Goal: Transaction & Acquisition: Purchase product/service

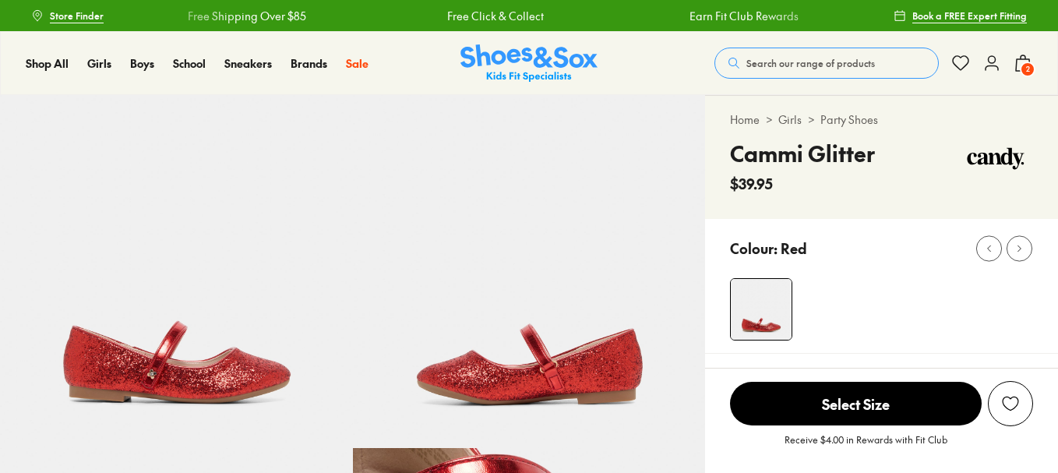
select select "*"
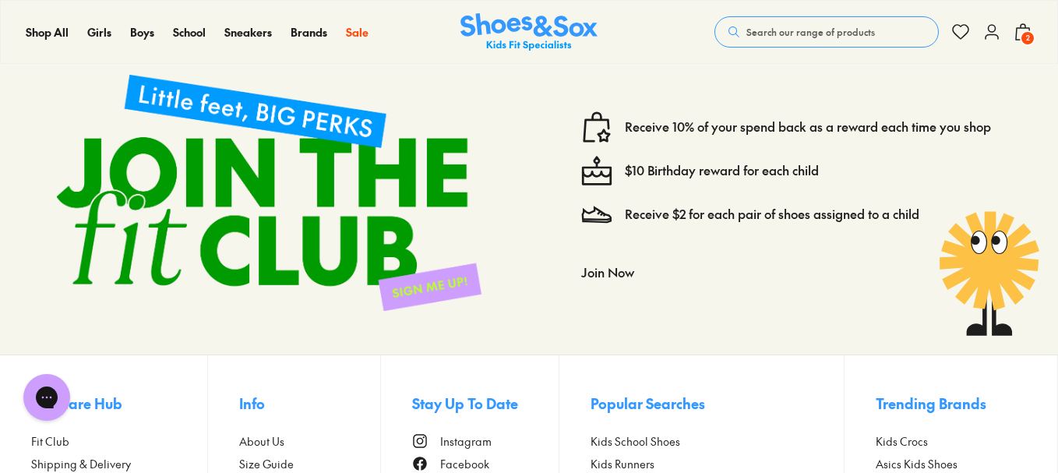
scroll to position [2884, 0]
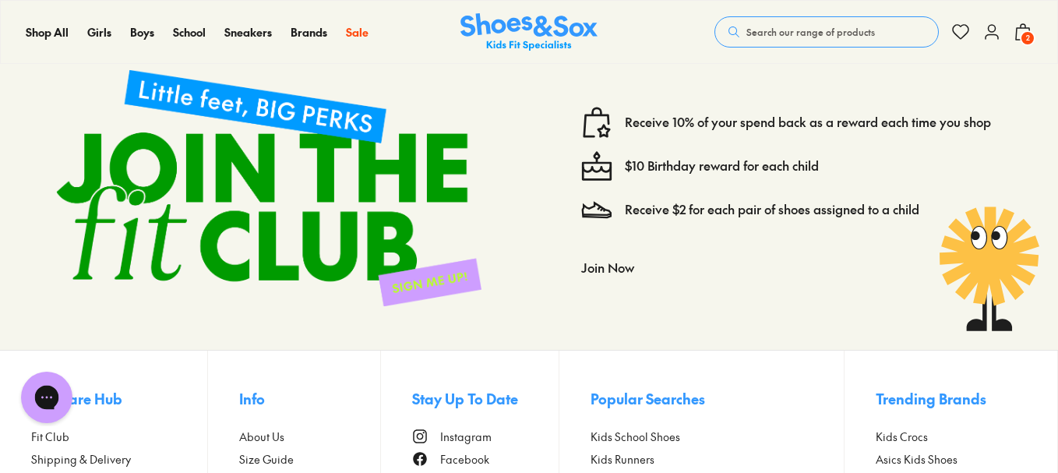
click at [38, 403] on icon "Open gorgias live chat" at bounding box center [46, 397] width 17 height 17
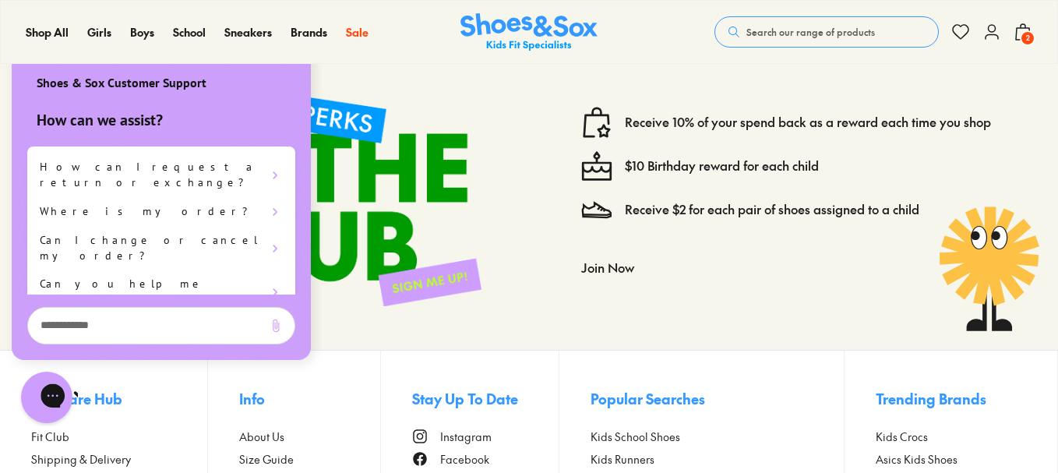
scroll to position [0, 0]
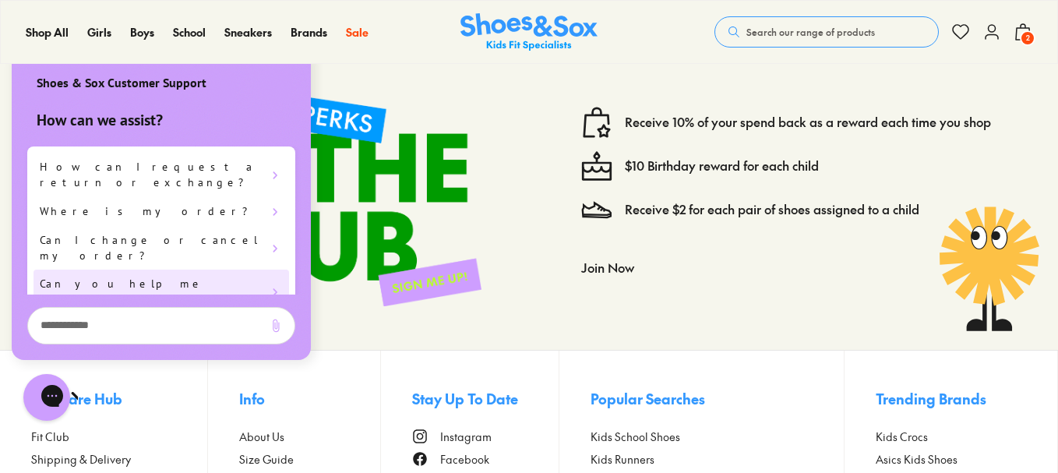
click at [175, 270] on div "Can you help me with sizing?" at bounding box center [162, 292] width 256 height 44
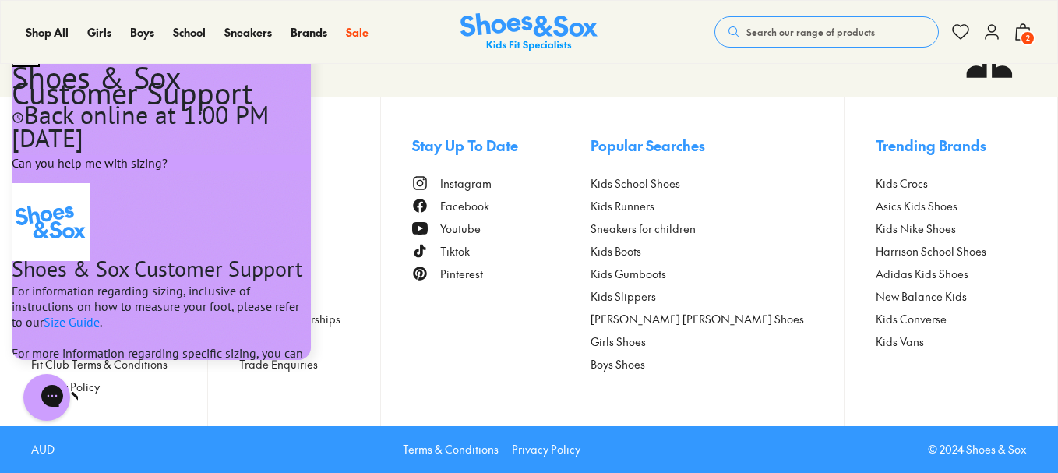
scroll to position [262, 0]
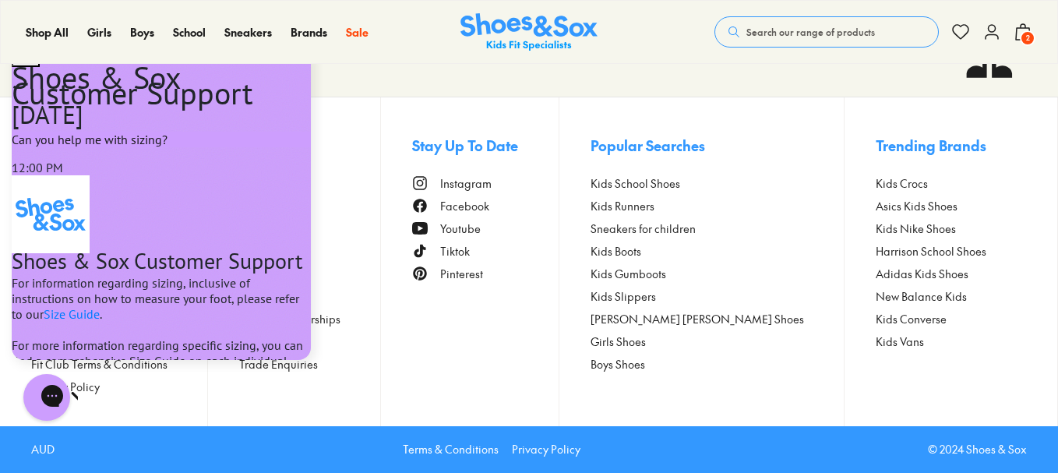
scroll to position [450, 0]
type textarea "**********"
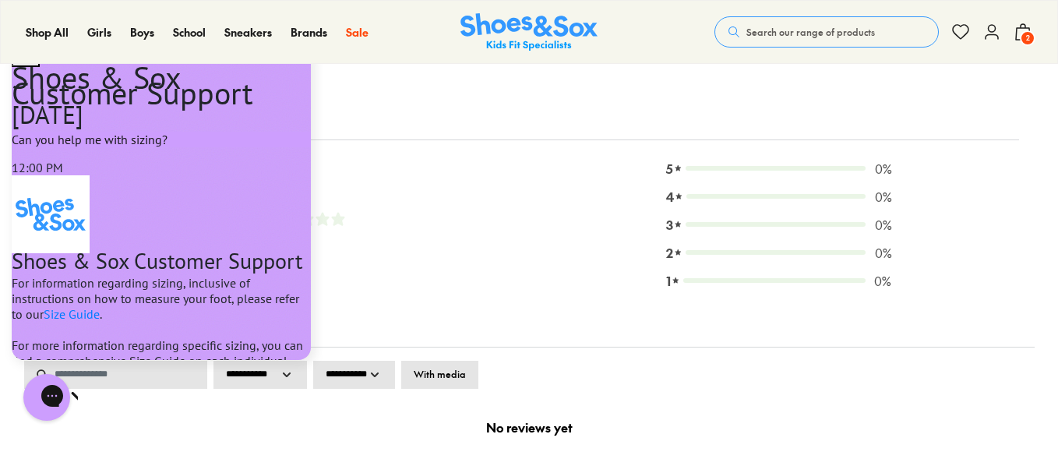
scroll to position [2280, 0]
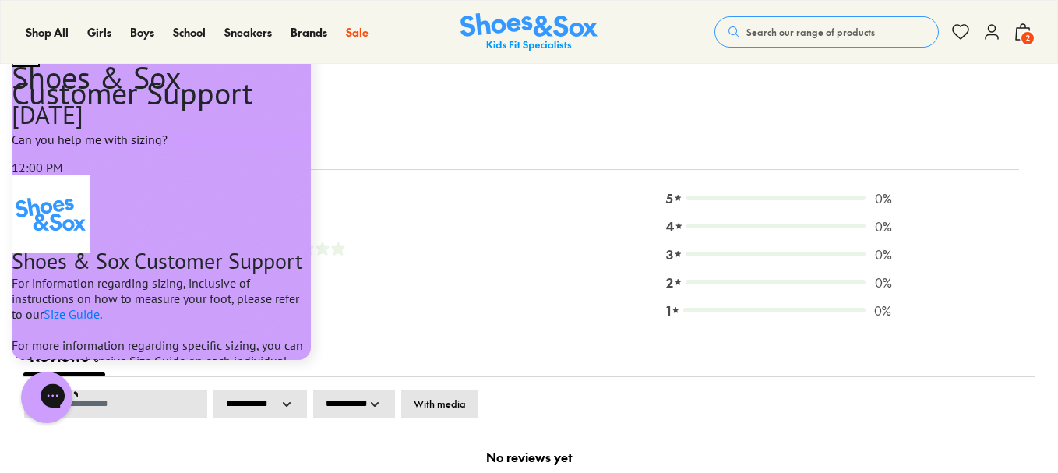
click at [100, 401] on icon "Close gorgias live chat" at bounding box center [108, 395] width 16 height 16
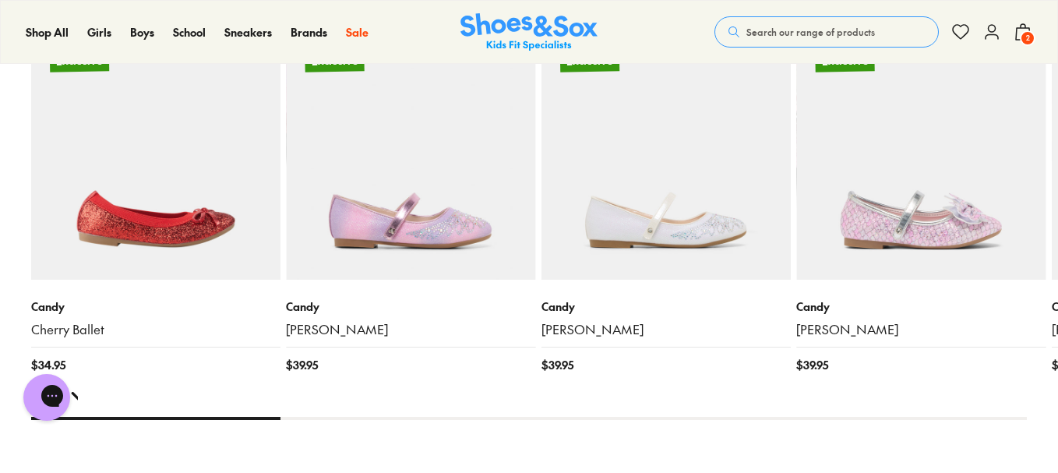
scroll to position [1500, 0]
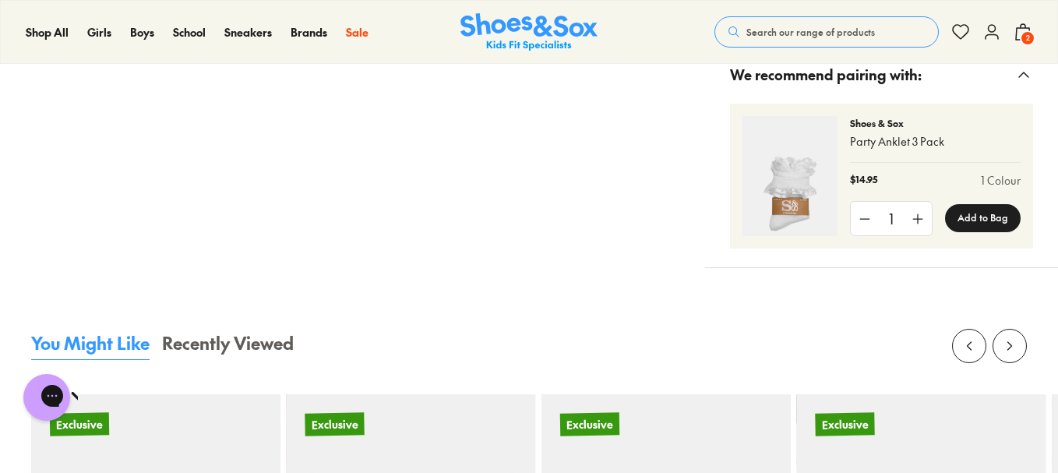
click at [1032, 32] on span "2" at bounding box center [1028, 38] width 16 height 16
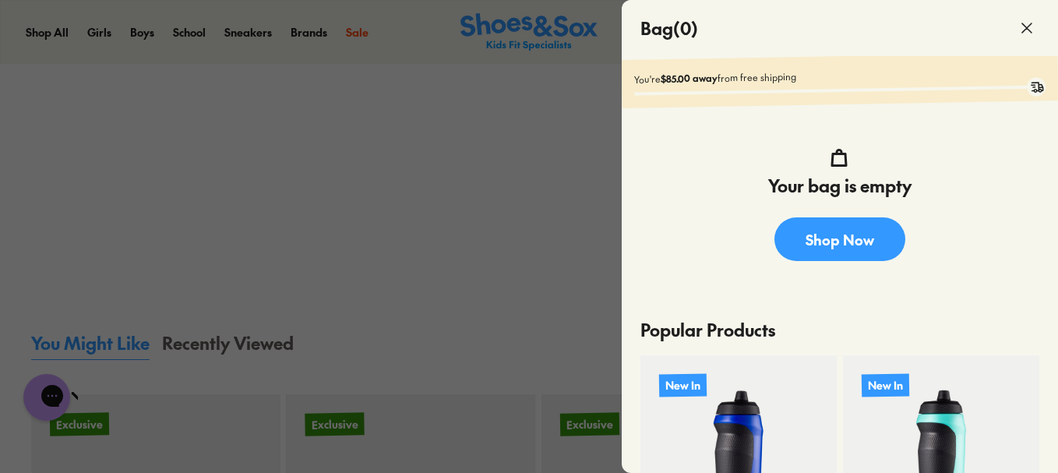
click at [1028, 26] on use at bounding box center [1027, 27] width 9 height 9
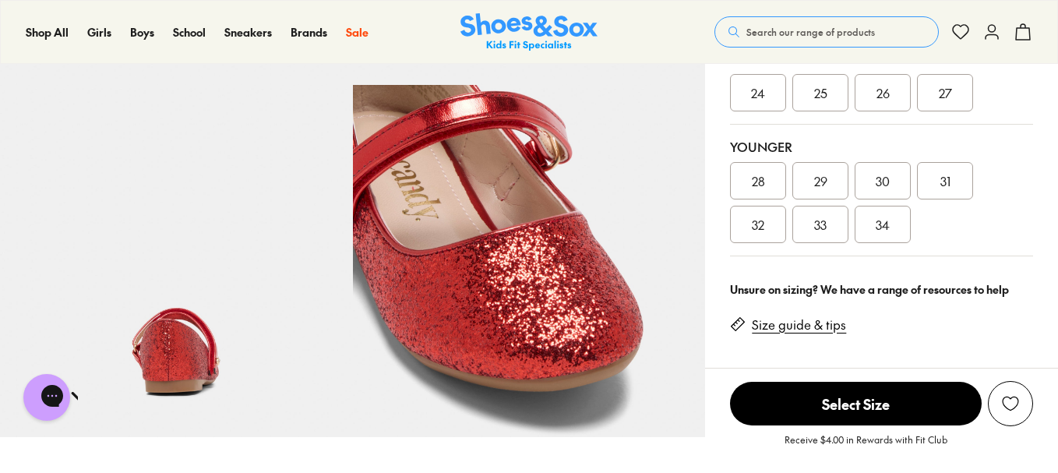
scroll to position [331, 0]
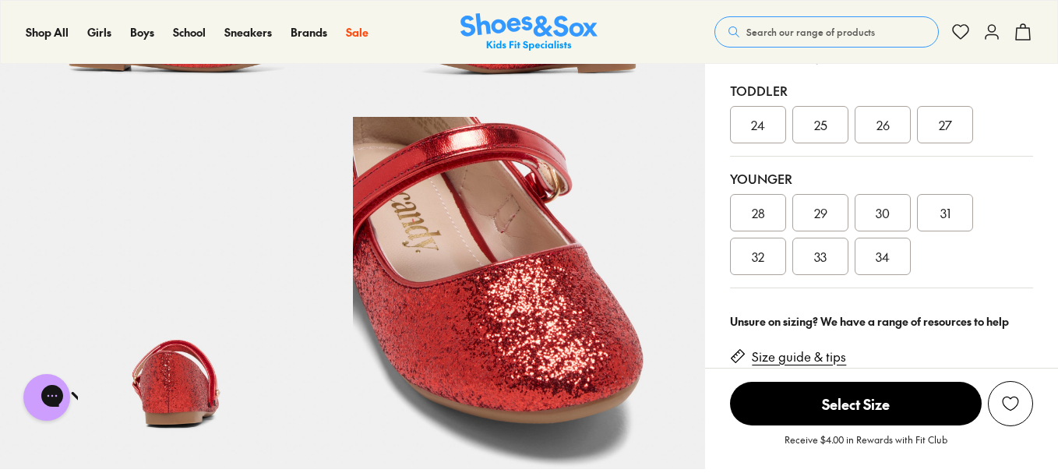
click at [755, 256] on span "32" at bounding box center [758, 256] width 12 height 19
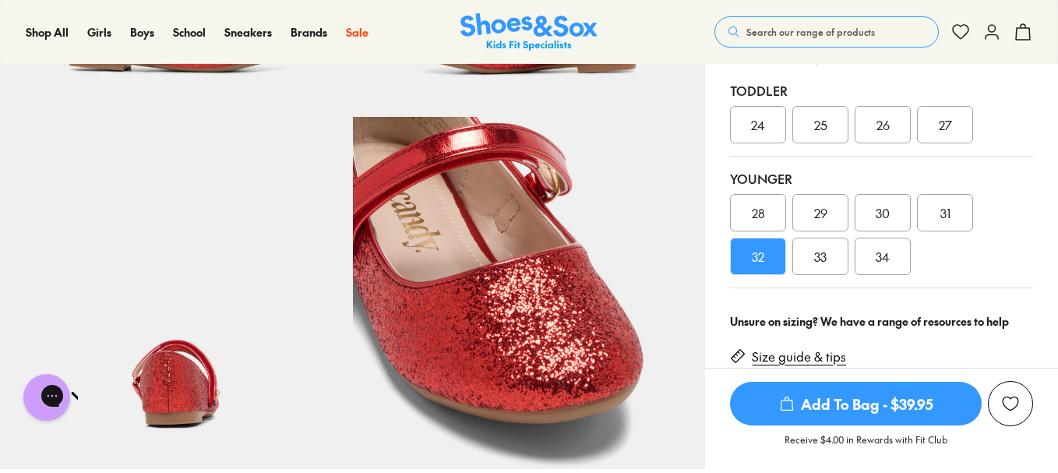
click at [840, 405] on span "Add To Bag - $39.95" at bounding box center [856, 404] width 252 height 44
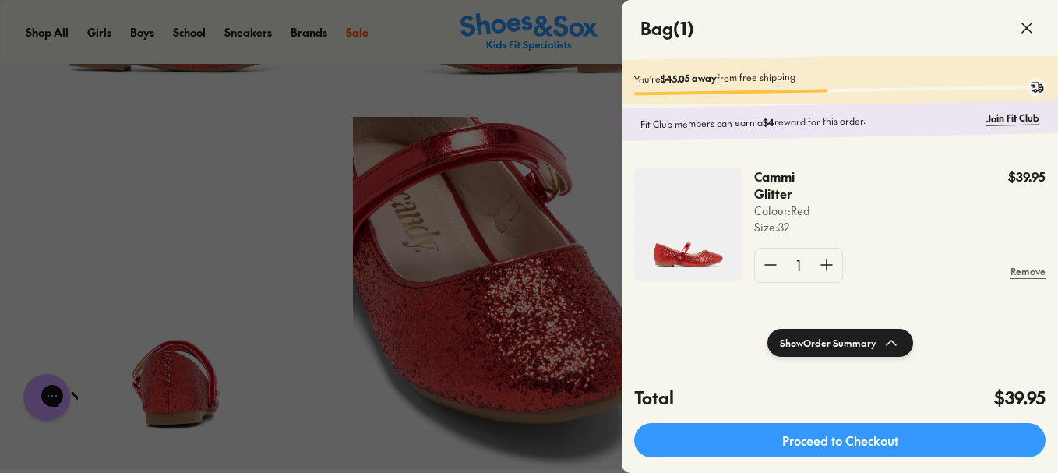
click at [1030, 32] on use at bounding box center [1027, 27] width 9 height 9
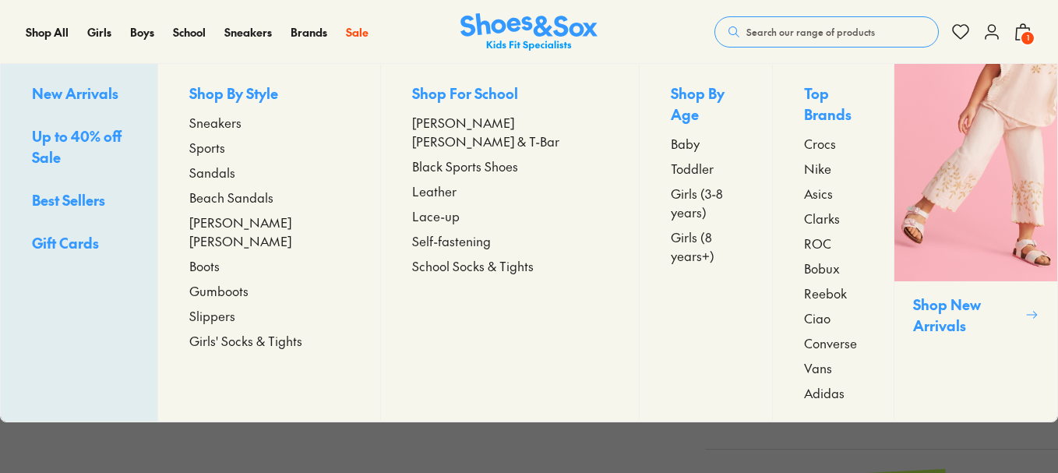
select select "*"
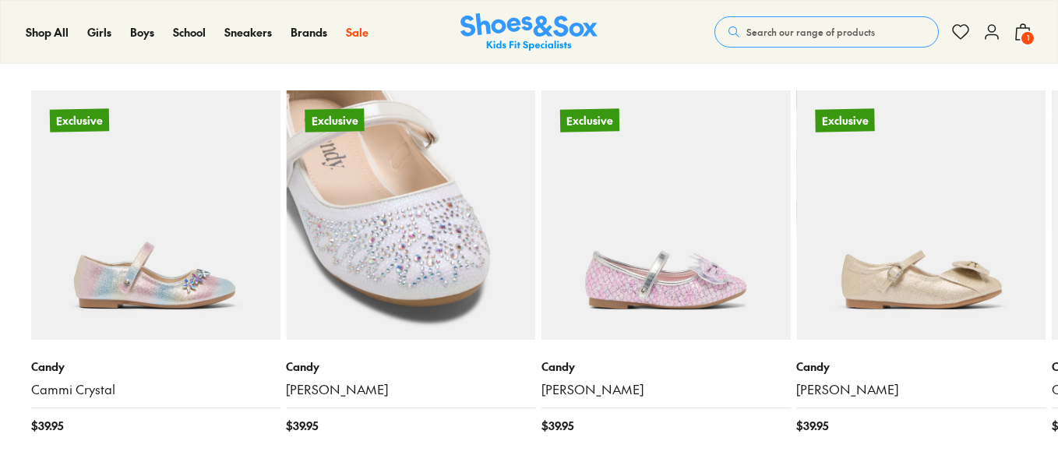
select select "*"
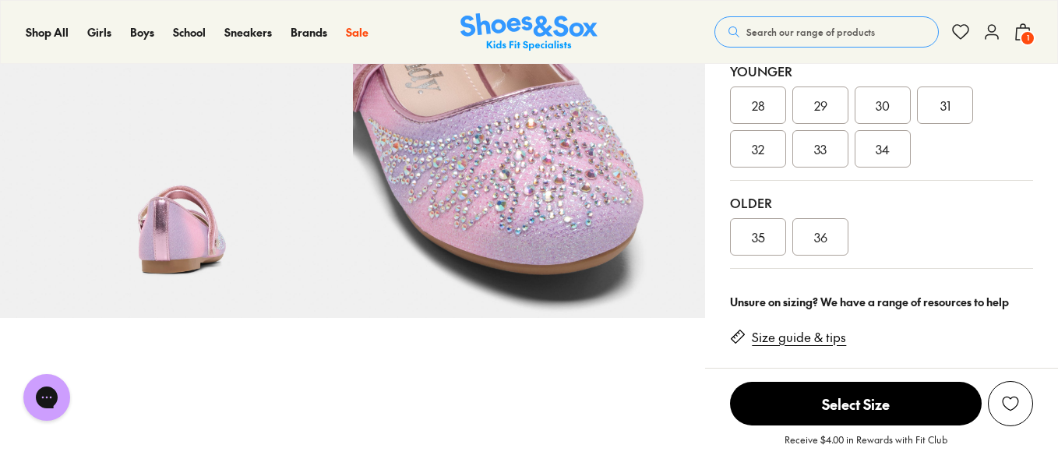
scroll to position [486, 0]
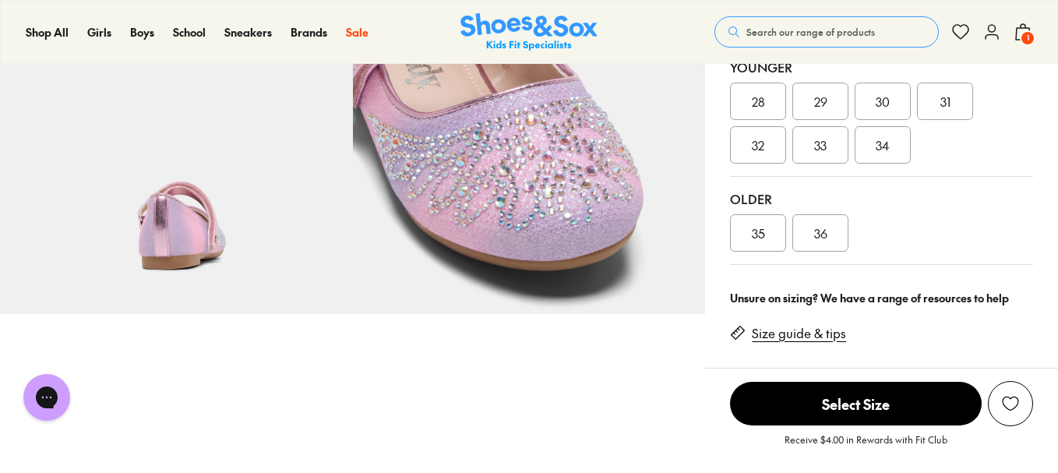
click at [758, 143] on span "32" at bounding box center [758, 145] width 12 height 19
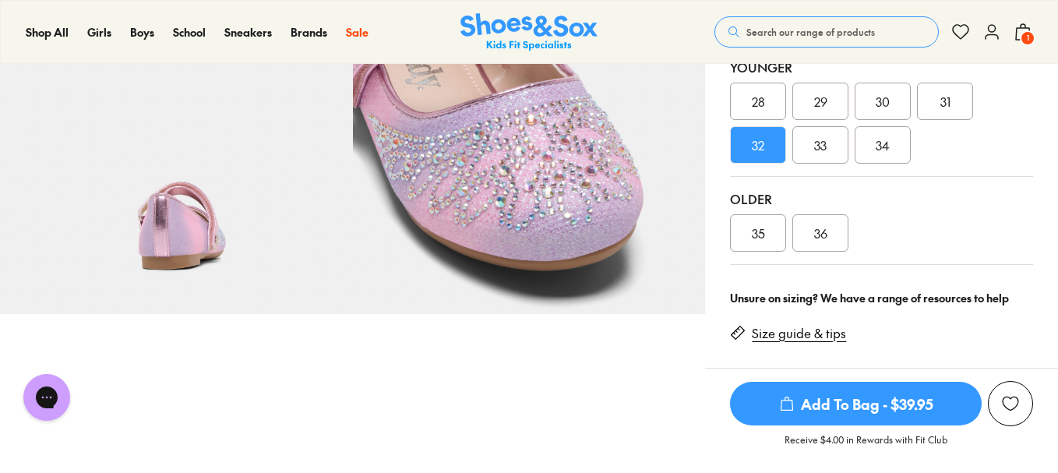
click at [816, 410] on span "Add To Bag - $39.95" at bounding box center [856, 404] width 252 height 44
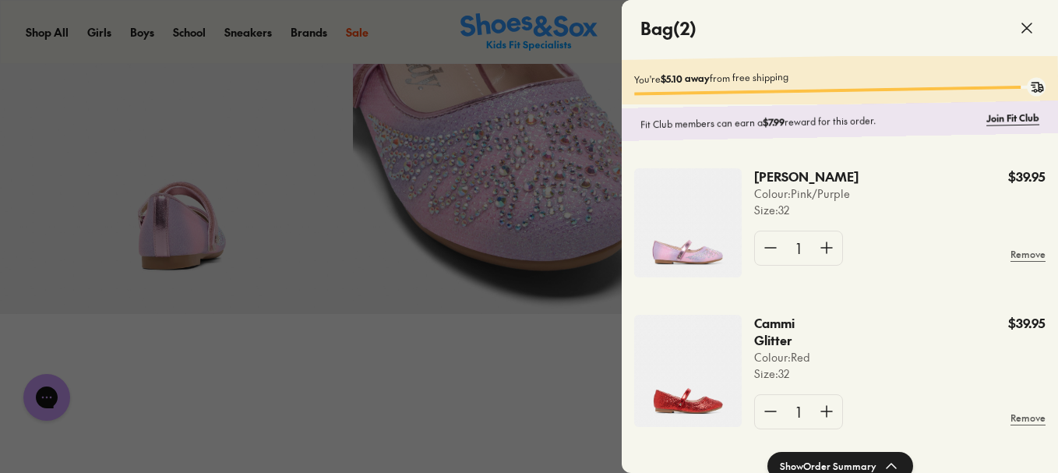
scroll to position [47, 0]
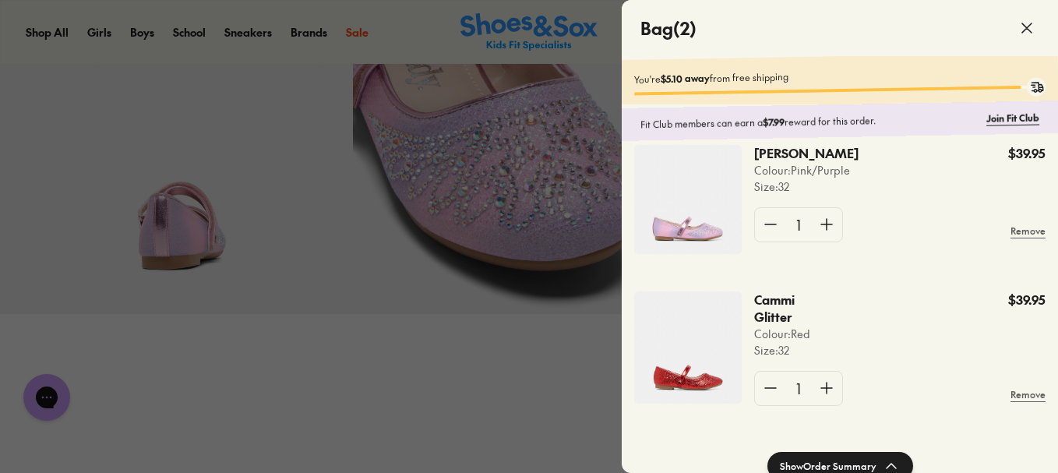
click at [1022, 26] on icon at bounding box center [1027, 28] width 19 height 19
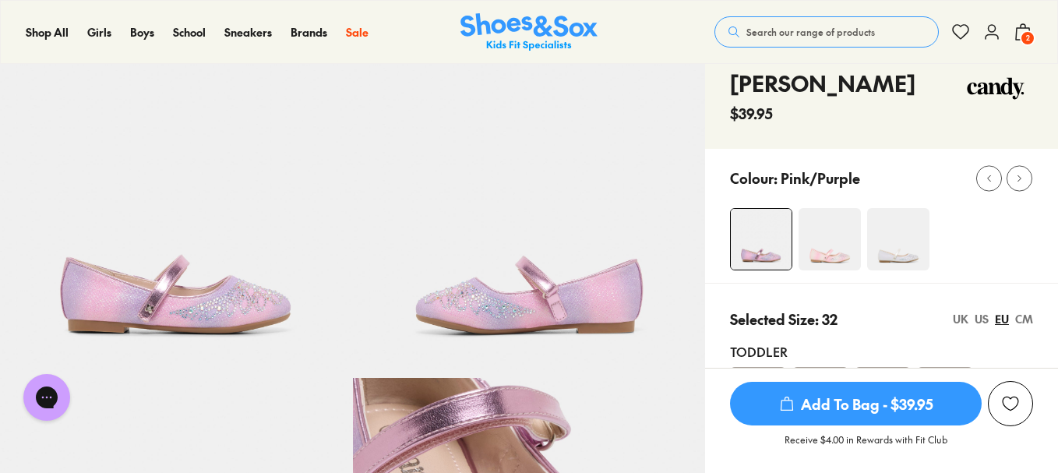
scroll to position [97, 0]
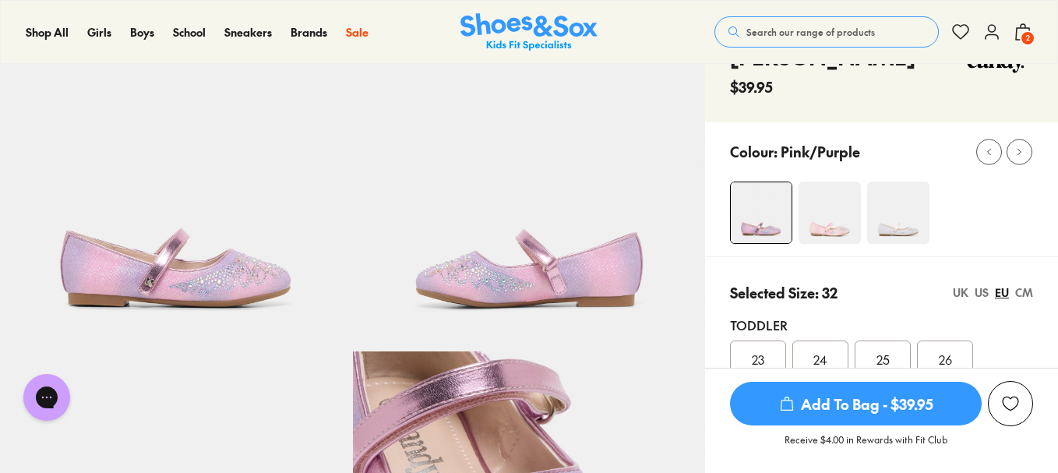
click at [1022, 37] on span "2" at bounding box center [1028, 38] width 16 height 16
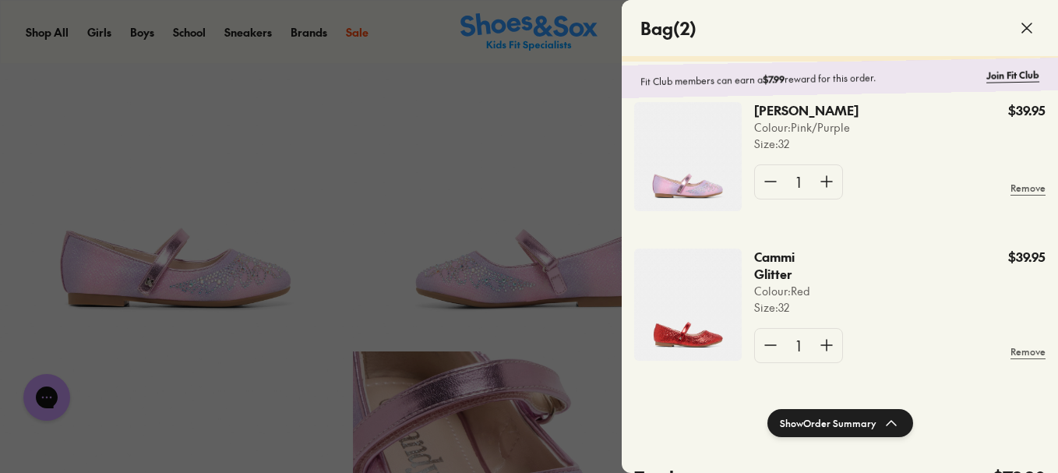
scroll to position [78, 0]
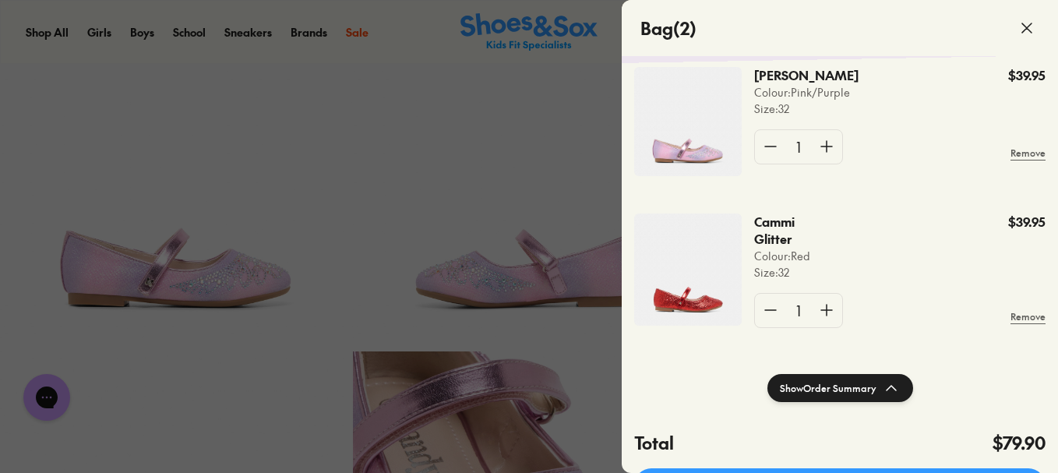
click at [687, 295] on img at bounding box center [688, 270] width 108 height 112
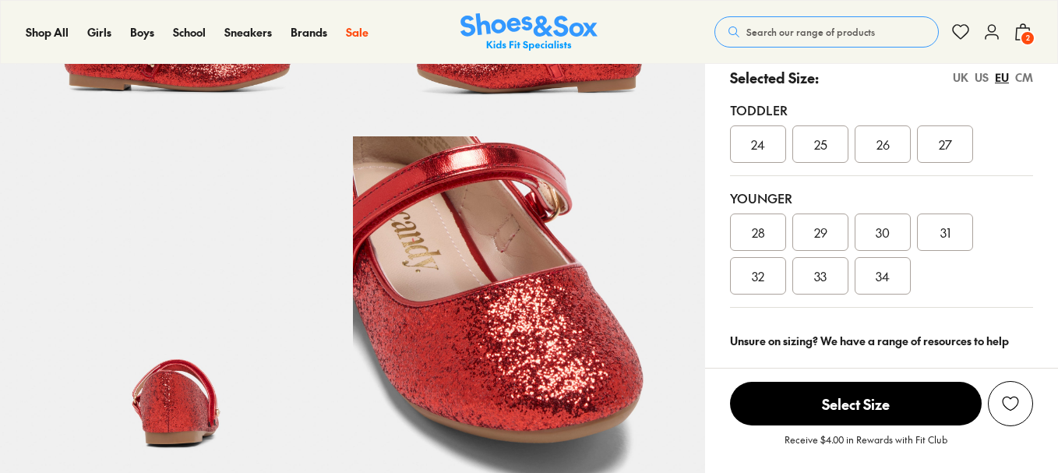
select select "*"
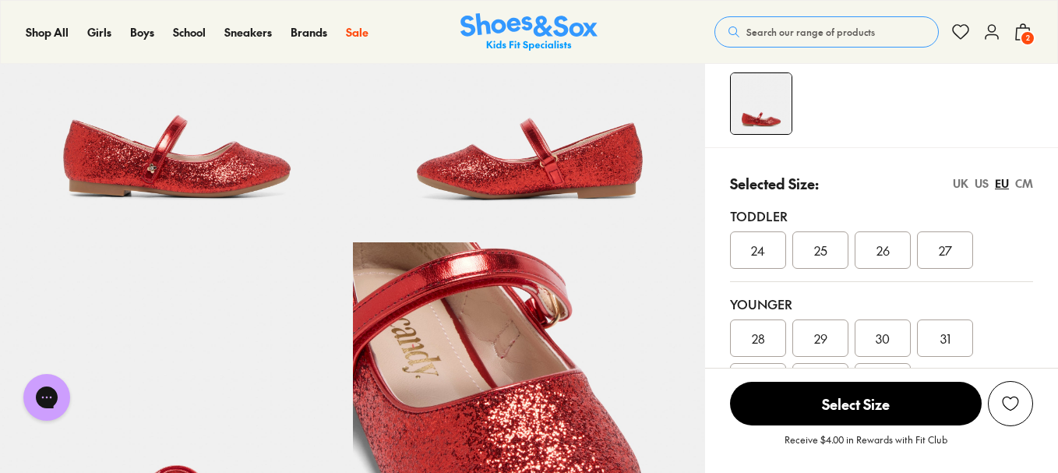
scroll to position [234, 0]
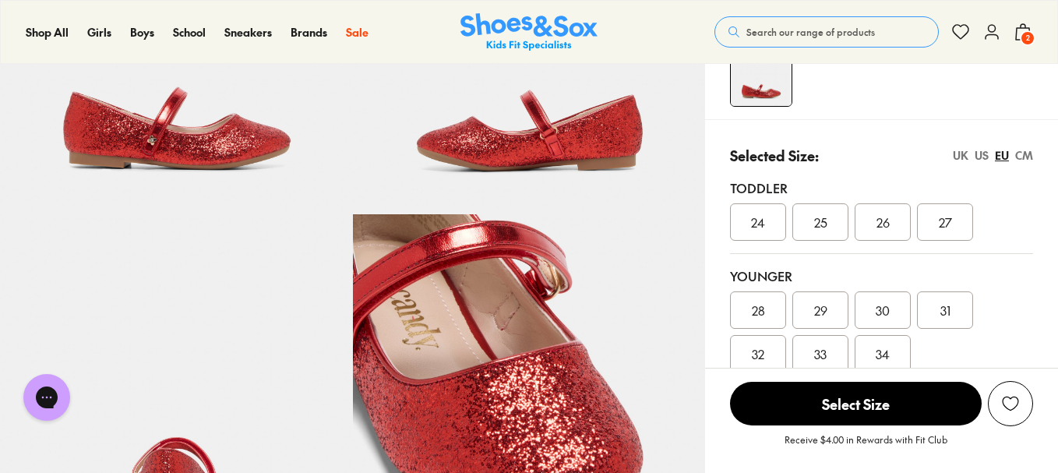
click at [984, 154] on div "US" at bounding box center [982, 155] width 14 height 16
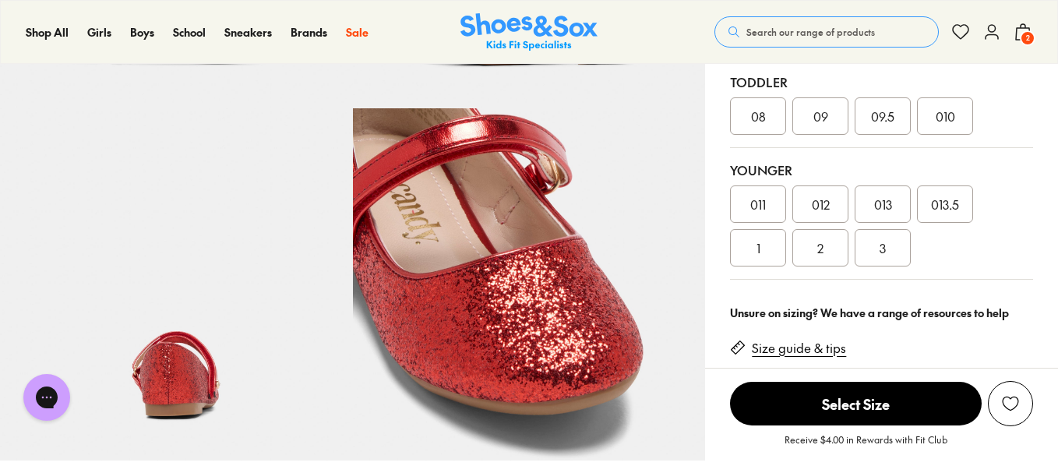
scroll to position [312, 0]
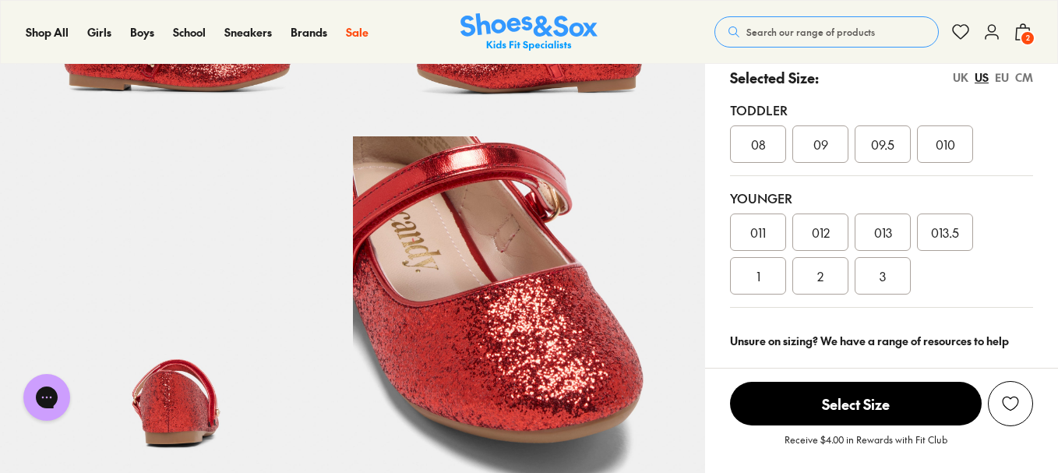
click at [1030, 37] on span "2" at bounding box center [1028, 38] width 16 height 16
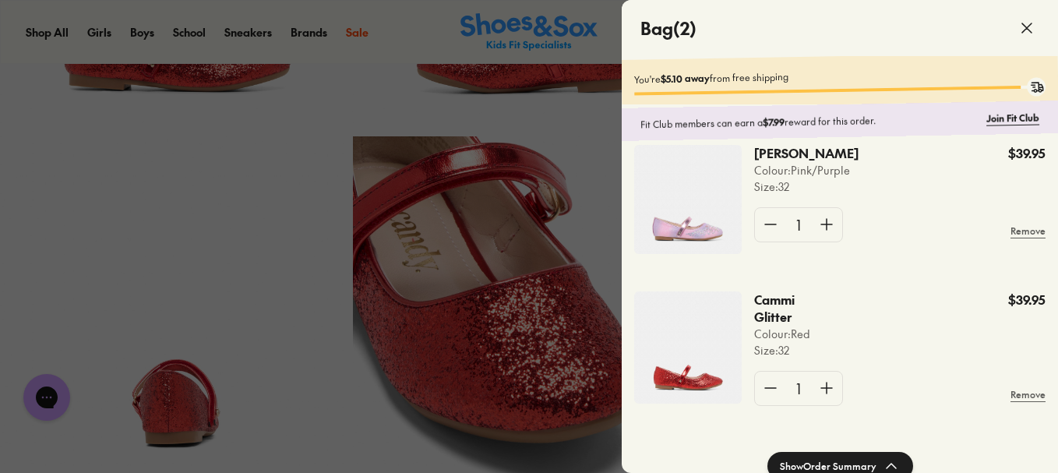
scroll to position [47, 0]
click at [1029, 27] on use at bounding box center [1027, 27] width 9 height 9
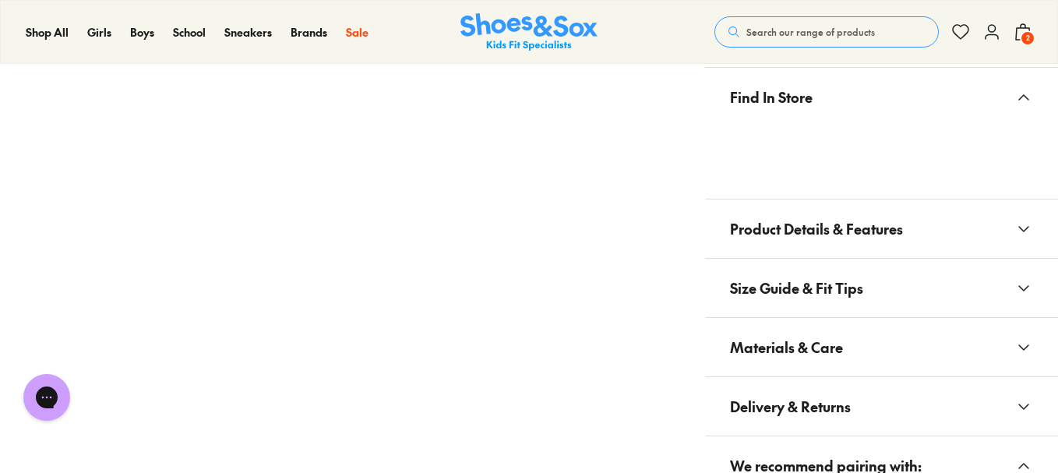
scroll to position [1091, 0]
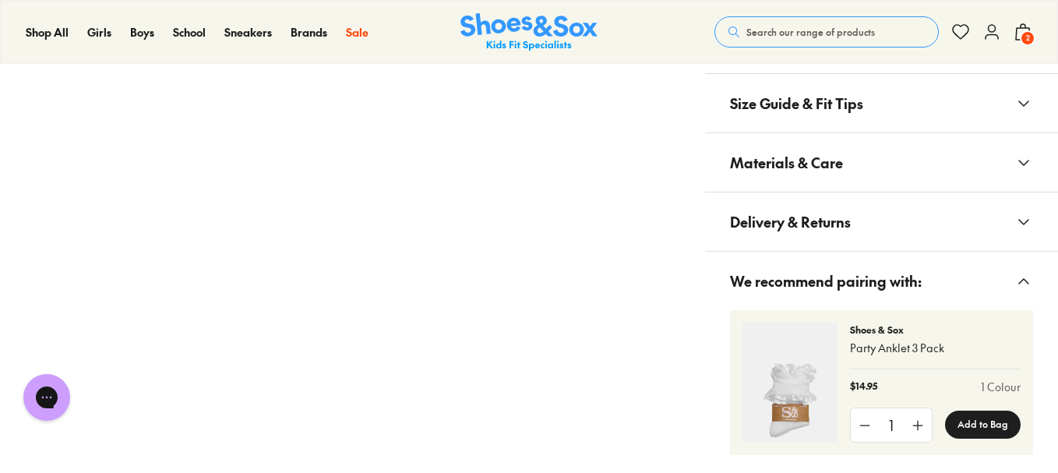
click at [773, 404] on img at bounding box center [790, 383] width 95 height 120
click at [791, 407] on img at bounding box center [790, 383] width 95 height 120
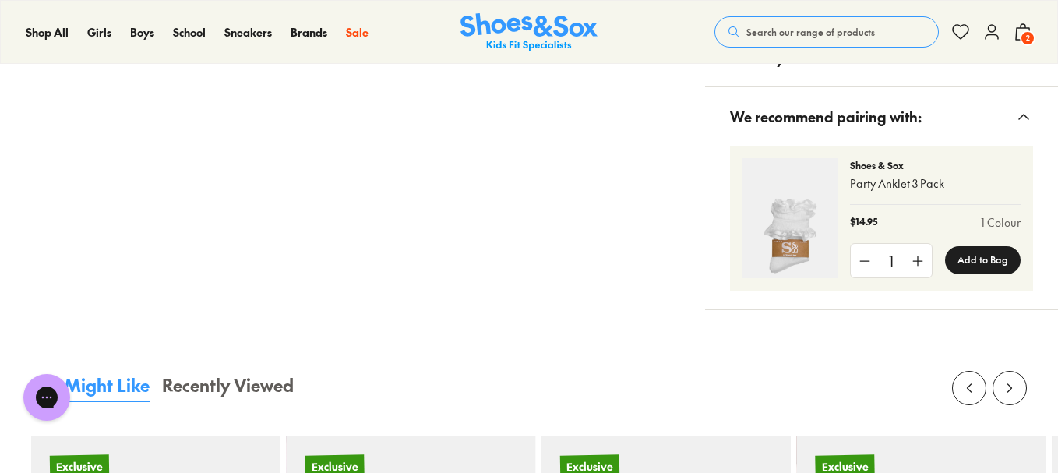
scroll to position [1325, 0]
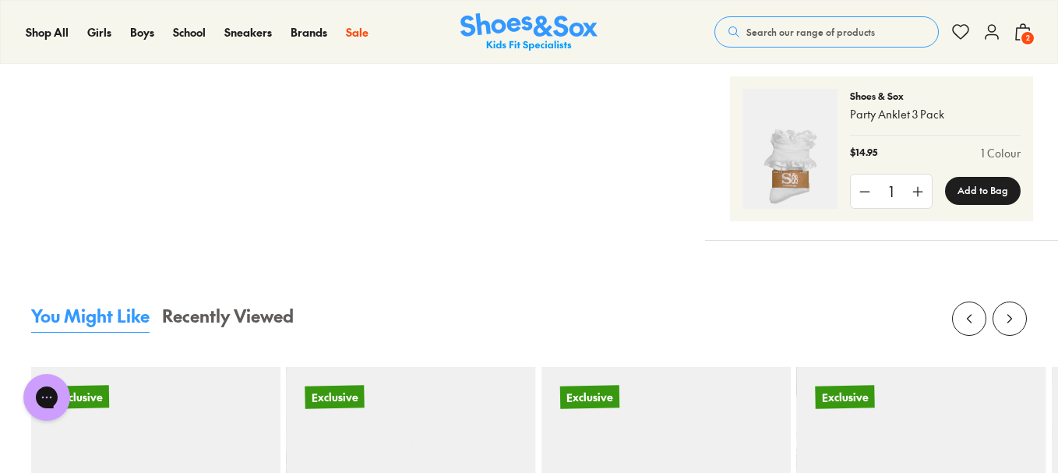
click at [1009, 151] on link "1 Colour" at bounding box center [1001, 153] width 40 height 16
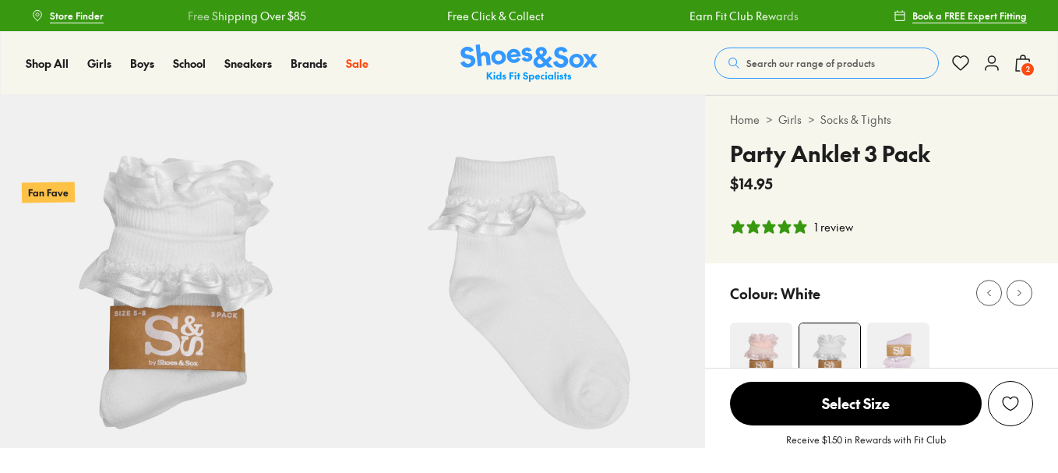
select select "*"
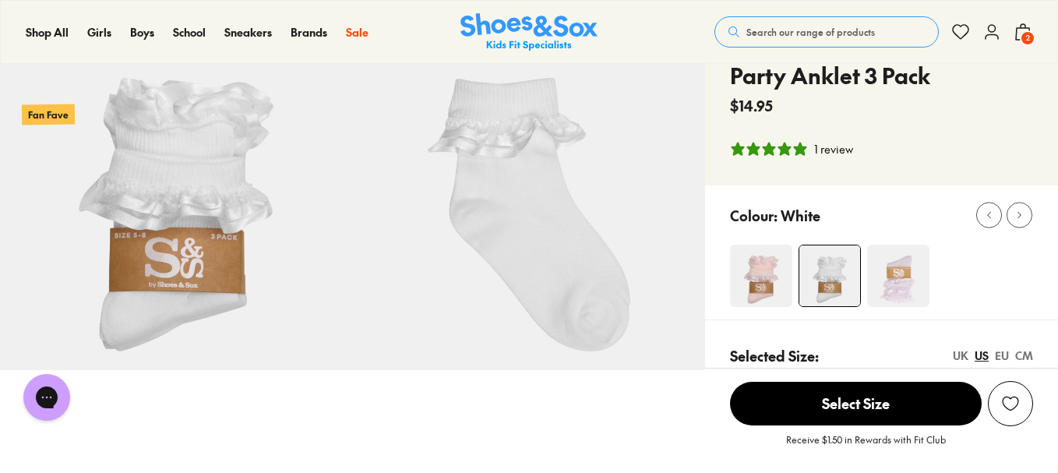
click at [902, 285] on img at bounding box center [898, 276] width 62 height 62
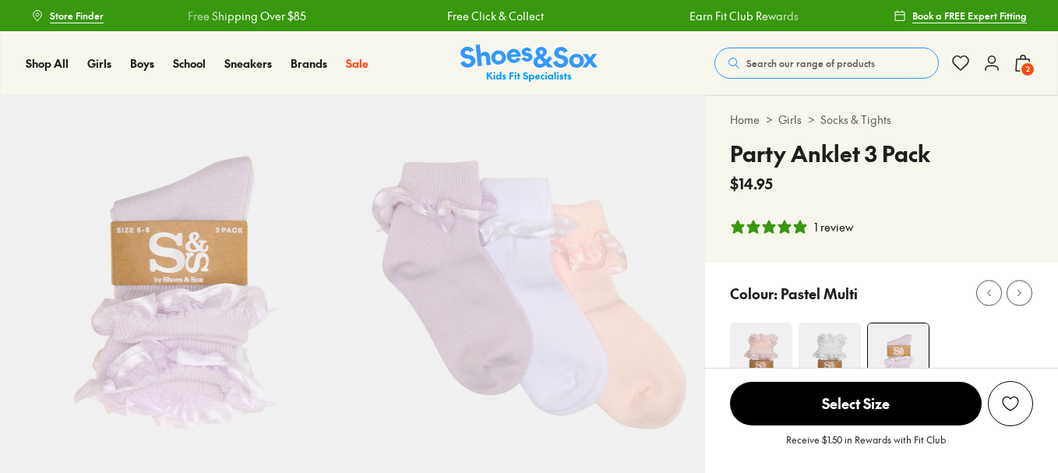
select select "*"
click at [841, 405] on span "Select Size" at bounding box center [856, 404] width 252 height 44
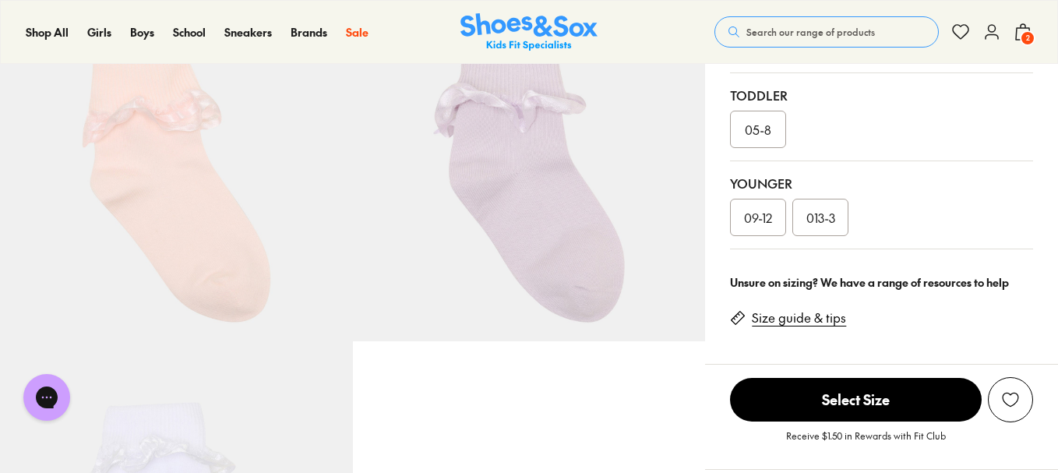
scroll to position [460, 0]
click at [770, 213] on span "09-12" at bounding box center [758, 216] width 28 height 19
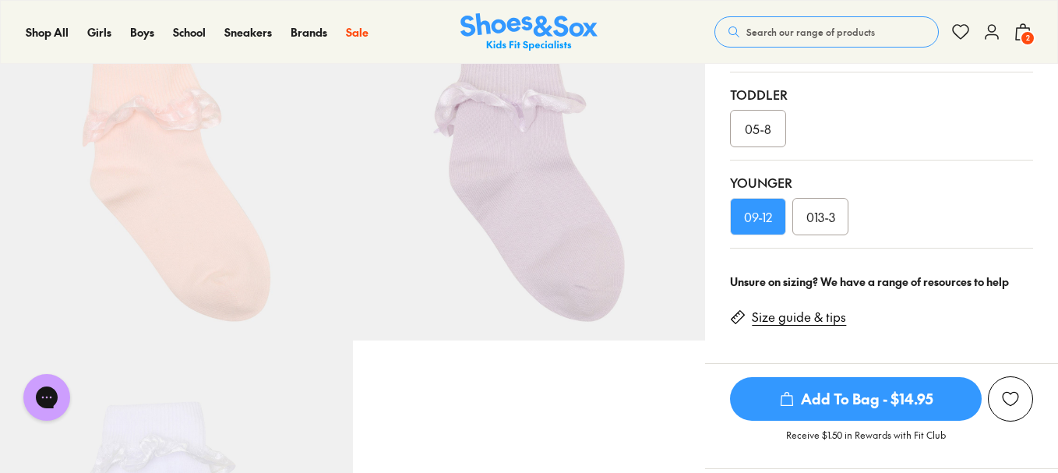
click at [851, 400] on span "Add To Bag - $14.95" at bounding box center [856, 399] width 252 height 44
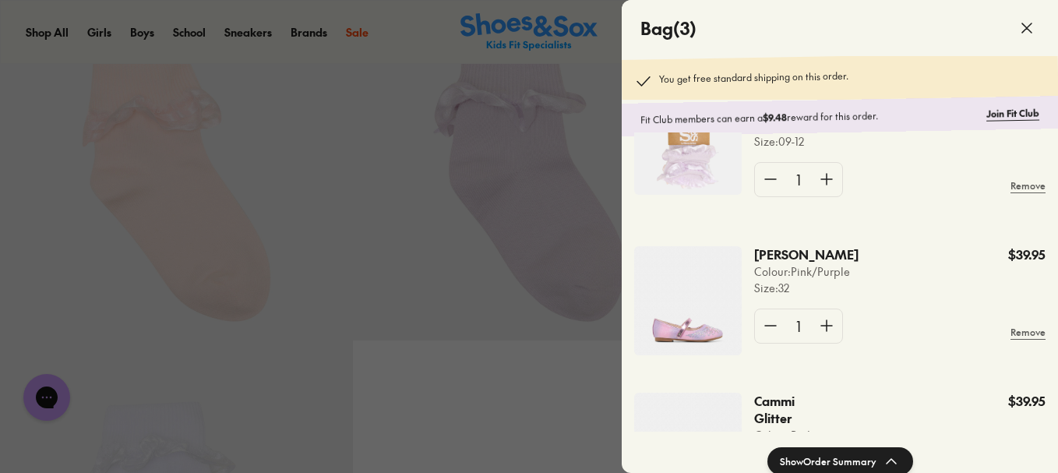
scroll to position [210, 0]
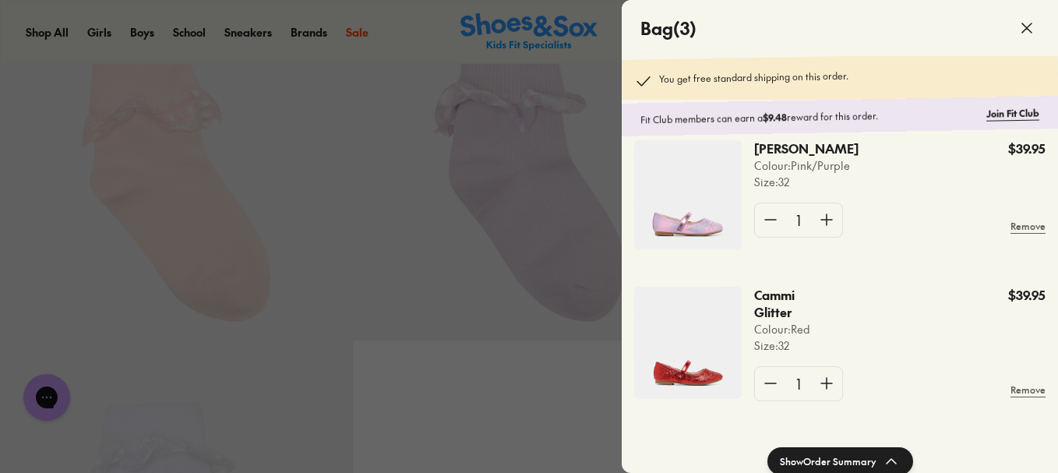
click at [846, 456] on button "Show Order Summary" at bounding box center [841, 461] width 146 height 28
click at [1031, 26] on icon at bounding box center [1027, 28] width 19 height 19
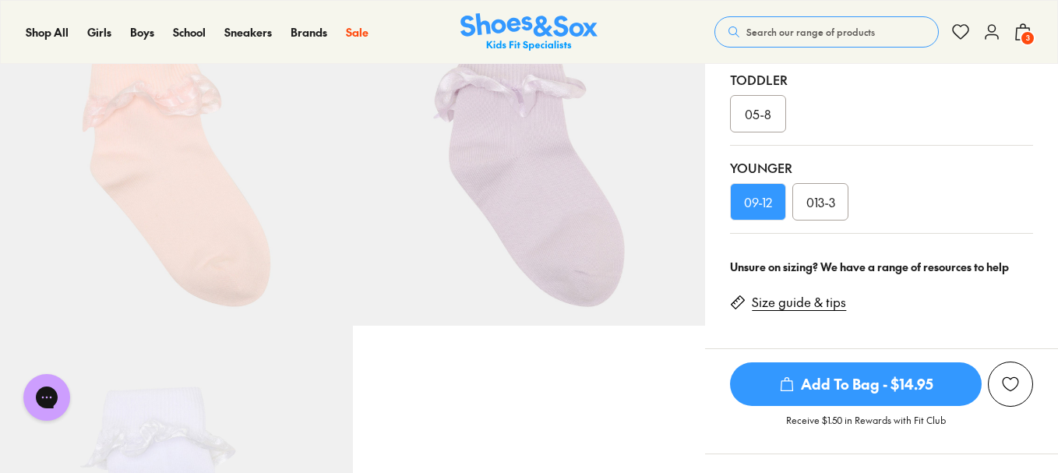
scroll to position [256, 0]
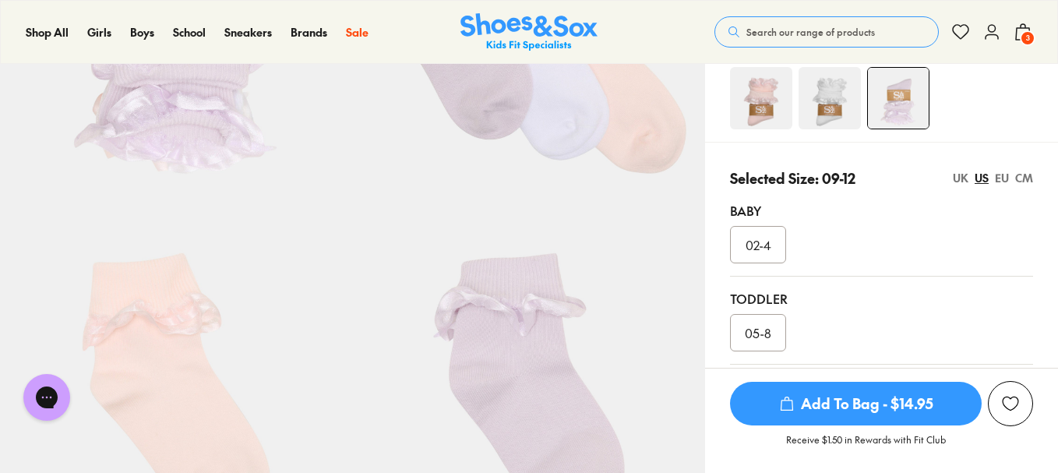
click at [1028, 41] on span "3" at bounding box center [1028, 38] width 16 height 16
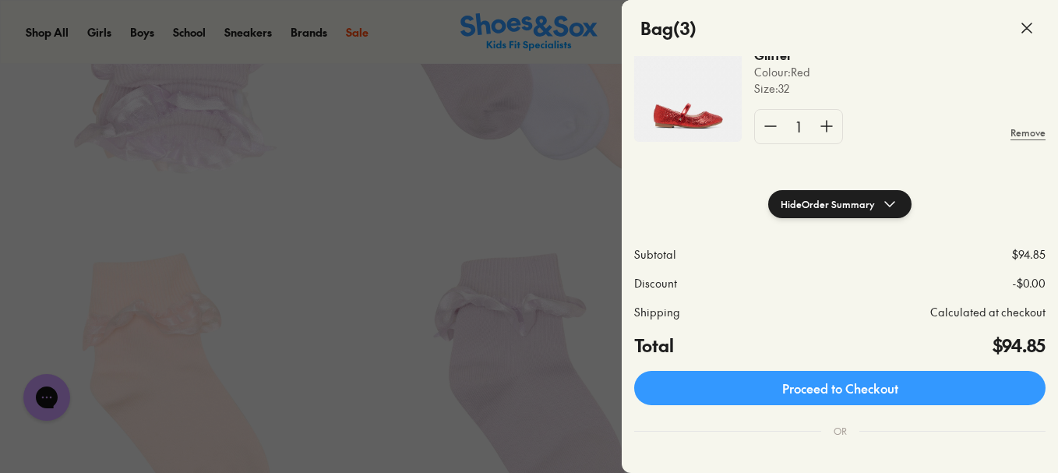
scroll to position [468, 0]
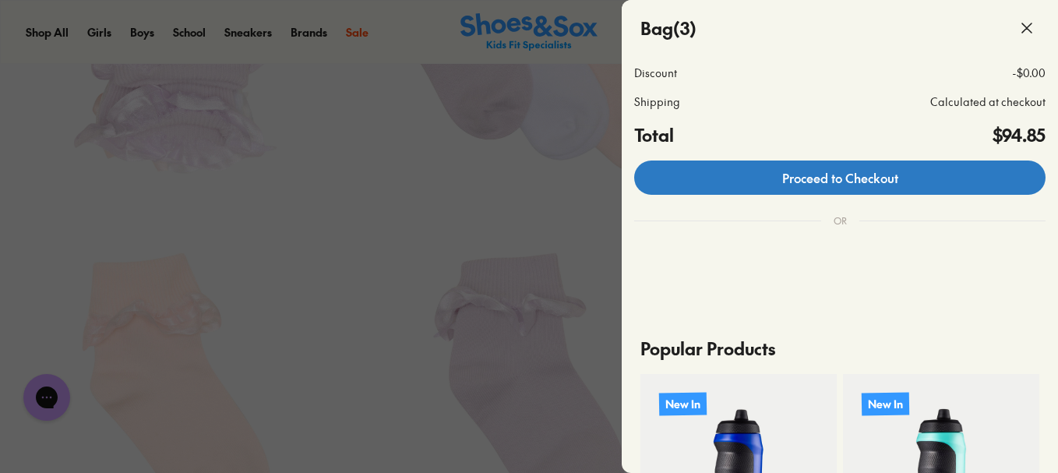
click at [836, 177] on link "Proceed to Checkout" at bounding box center [840, 178] width 412 height 34
